Goal: Use online tool/utility: Use online tool/utility

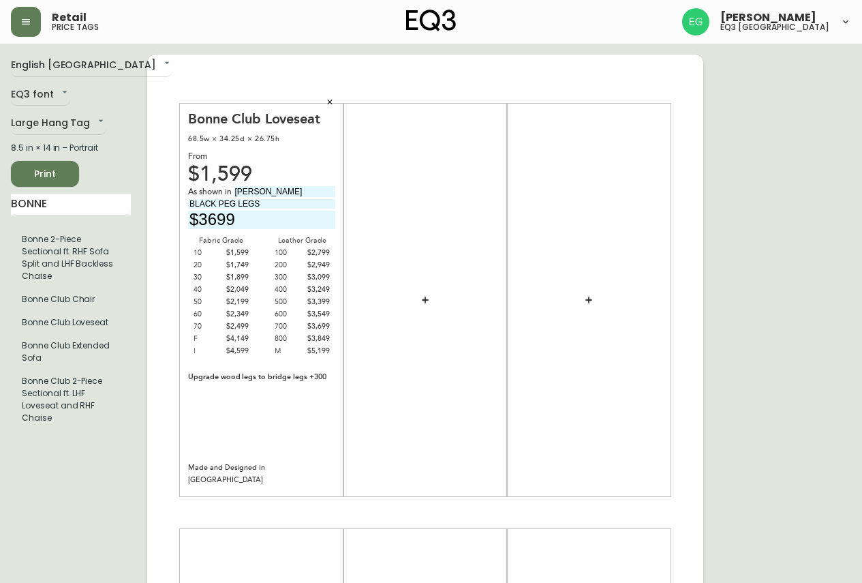
click at [327, 101] on button "button" at bounding box center [330, 102] width 20 height 20
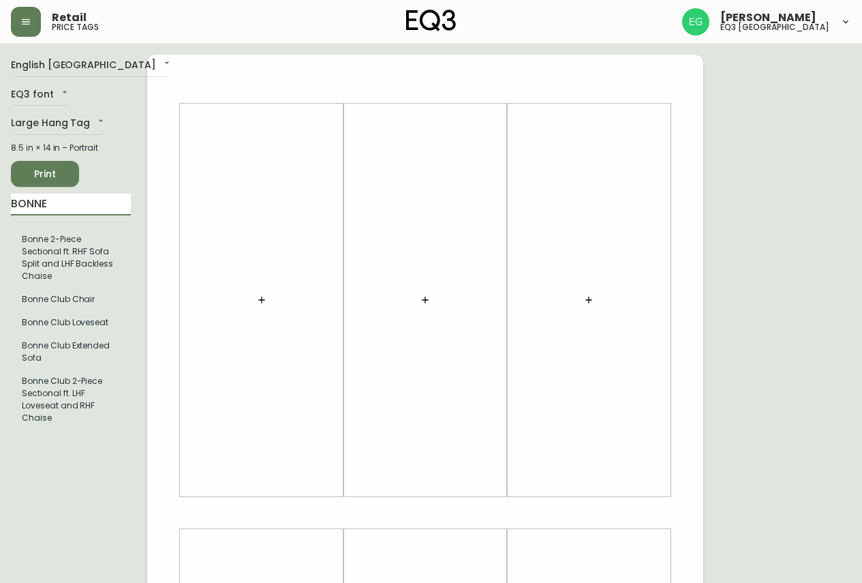
drag, startPoint x: 76, startPoint y: 209, endPoint x: 0, endPoint y: 228, distance: 78.0
click at [0, 228] on main "English Canada en_CA EQ3 font EQ3 Large Hang Tag large 8.5 in × 14 in – Portrai…" at bounding box center [431, 507] width 862 height 927
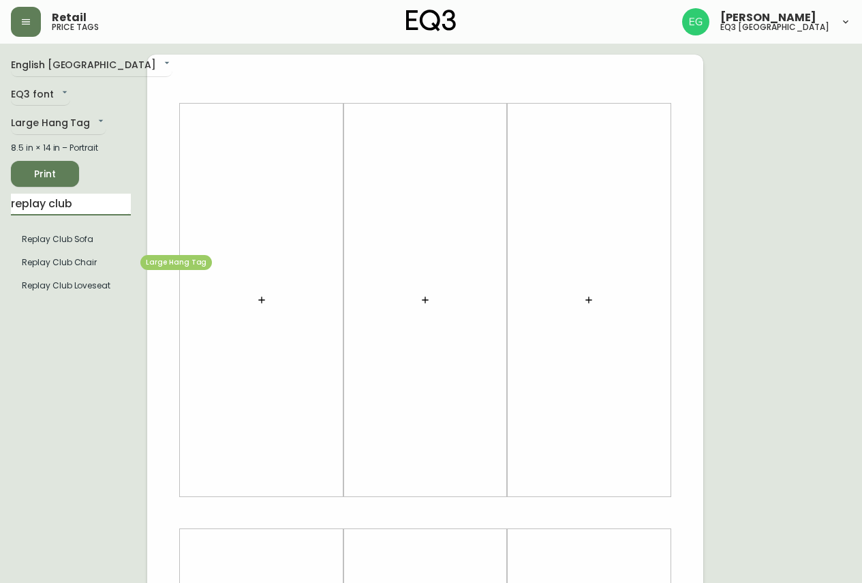
type input "replay club"
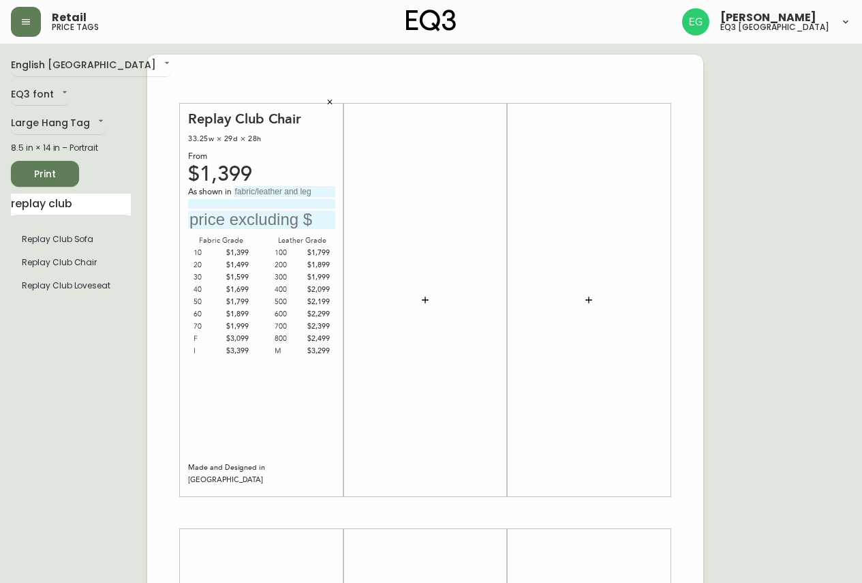
click at [289, 194] on input "text" at bounding box center [285, 191] width 102 height 11
type input "Paloma Bourbon"
type input "Grade 800 Leather"
click at [251, 219] on input "text" at bounding box center [261, 220] width 147 height 18
type input "$2499"
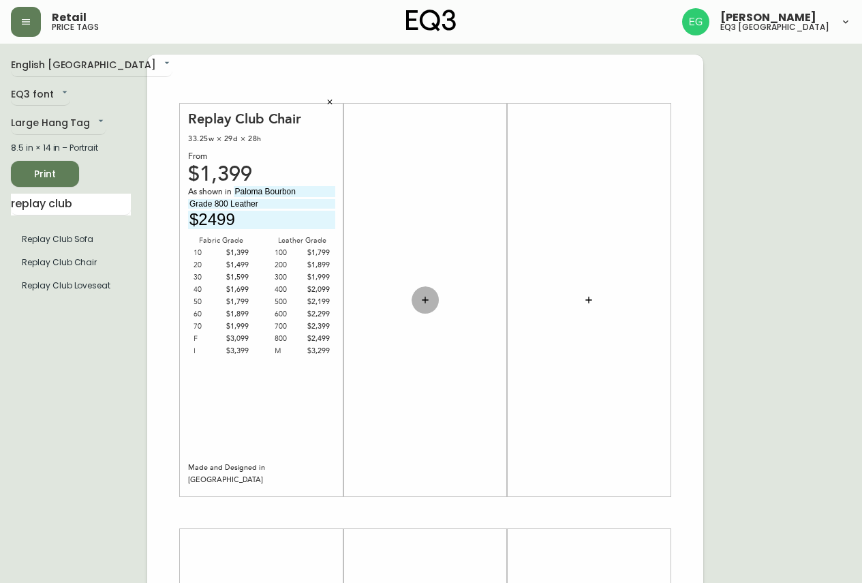
click at [430, 294] on icon "button" at bounding box center [425, 299] width 11 height 11
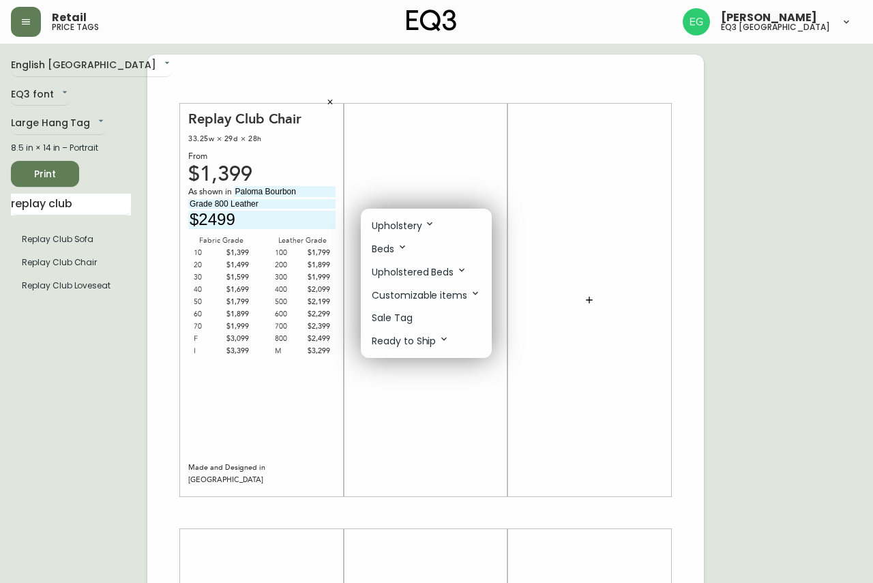
click at [98, 204] on div at bounding box center [436, 291] width 873 height 583
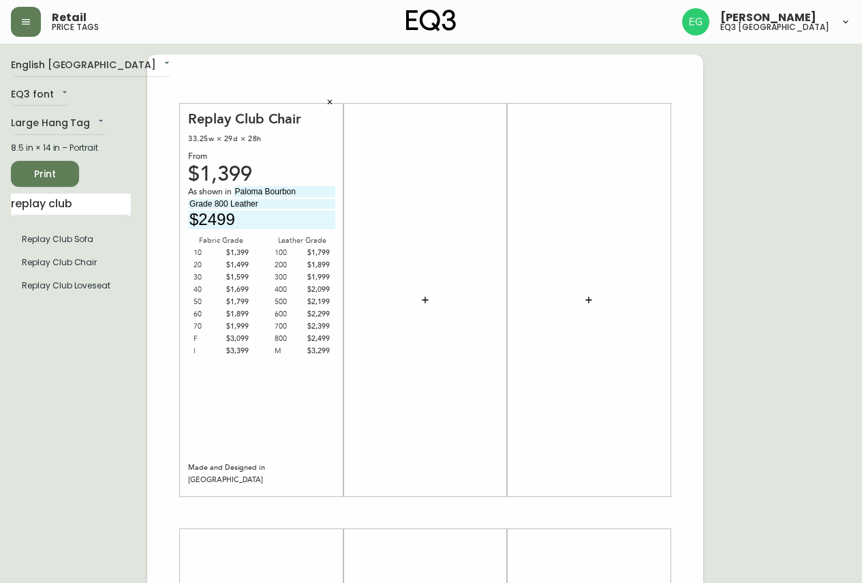
click at [98, 204] on div "Upholstery Beds Upholstered Beds Customizable items Sale Tag Ready to Ship" at bounding box center [431, 163] width 862 height 327
click at [98, 204] on input "replay club" at bounding box center [71, 205] width 120 height 22
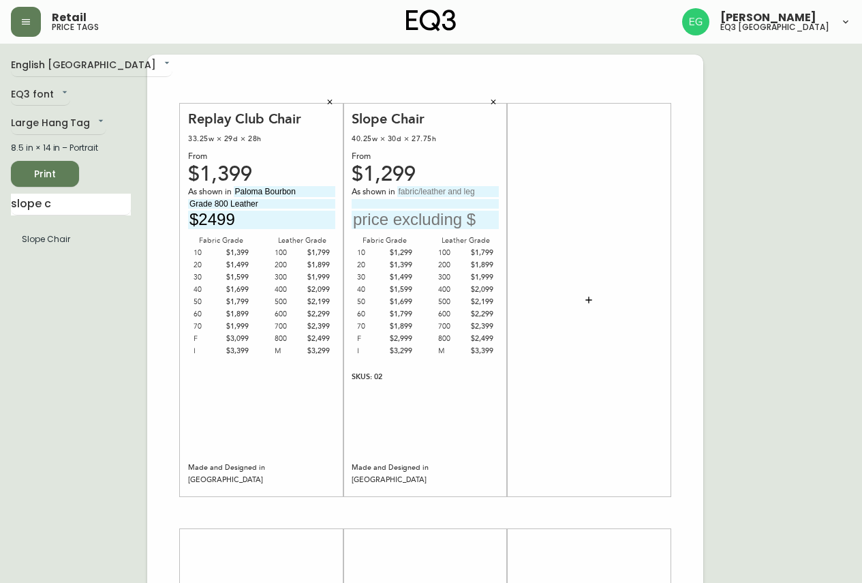
click at [500, 102] on button "button" at bounding box center [493, 102] width 20 height 20
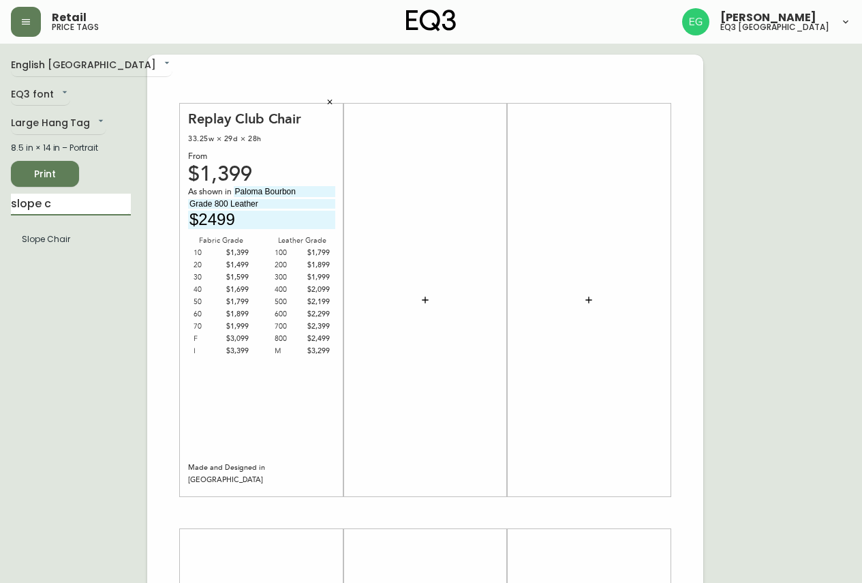
drag, startPoint x: 55, startPoint y: 202, endPoint x: 10, endPoint y: 158, distance: 62.2
click at [0, 205] on main "English [GEOGRAPHIC_DATA] en_CA EQ3 font EQ3 Large Hang Tag large 8.5 in × 14 i…" at bounding box center [431, 507] width 862 height 927
type input "slope d"
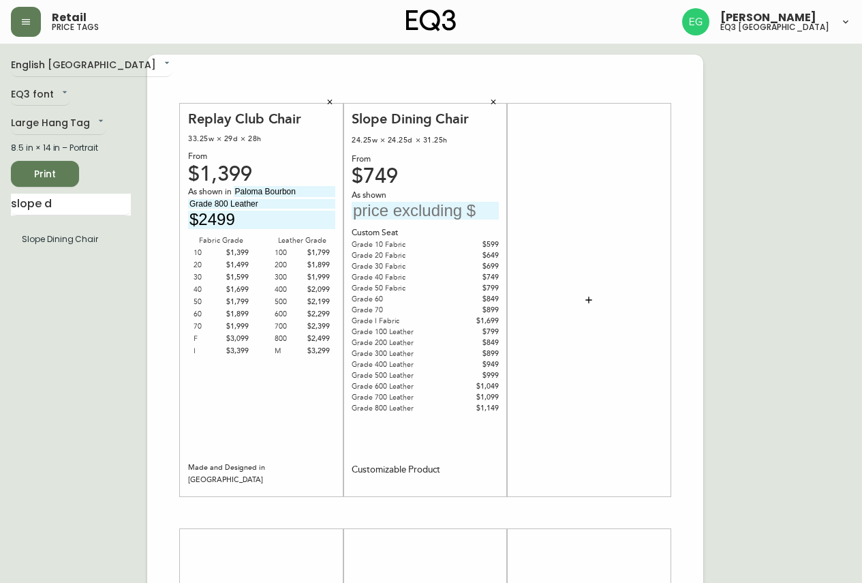
click at [475, 214] on input "text" at bounding box center [425, 211] width 147 height 18
type input "$799"
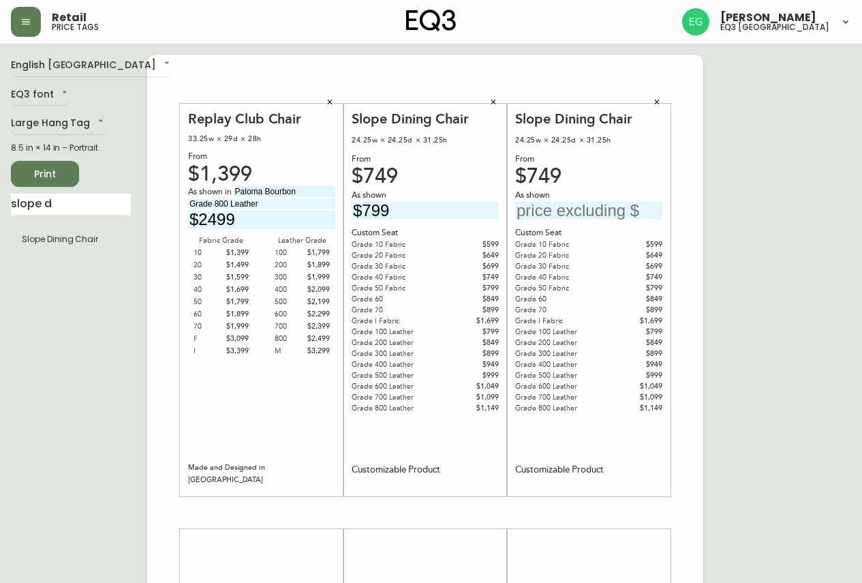
click at [592, 215] on input "text" at bounding box center [588, 211] width 147 height 18
type input "$849"
click at [30, 179] on span "Print" at bounding box center [45, 174] width 46 height 17
click at [55, 167] on span "Print" at bounding box center [45, 174] width 46 height 17
